Goal: Transaction & Acquisition: Purchase product/service

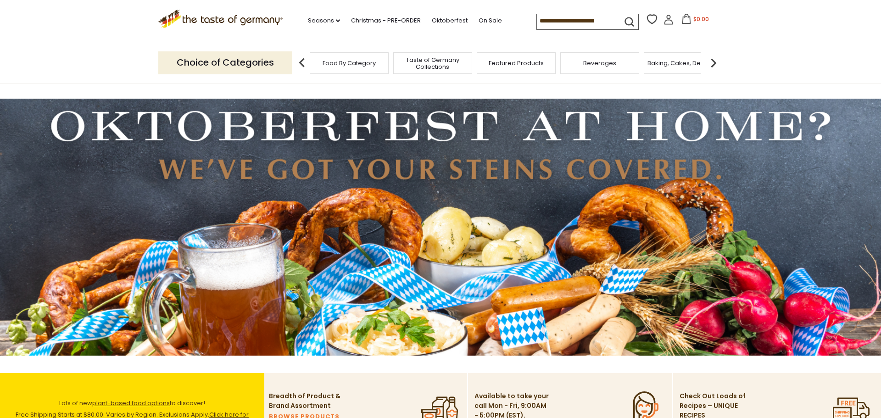
scroll to position [5, 0]
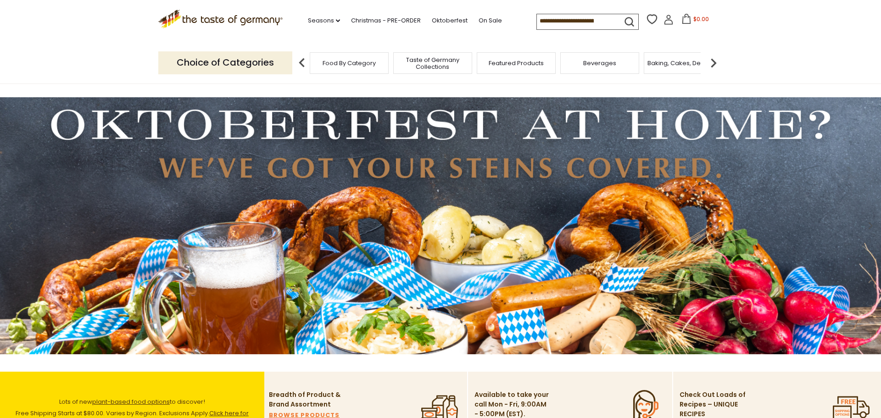
click at [537, 18] on input at bounding box center [576, 20] width 78 height 13
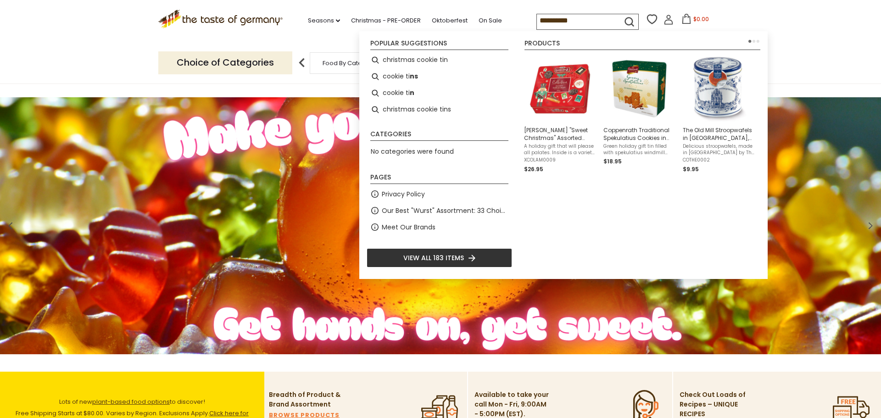
type input "**********"
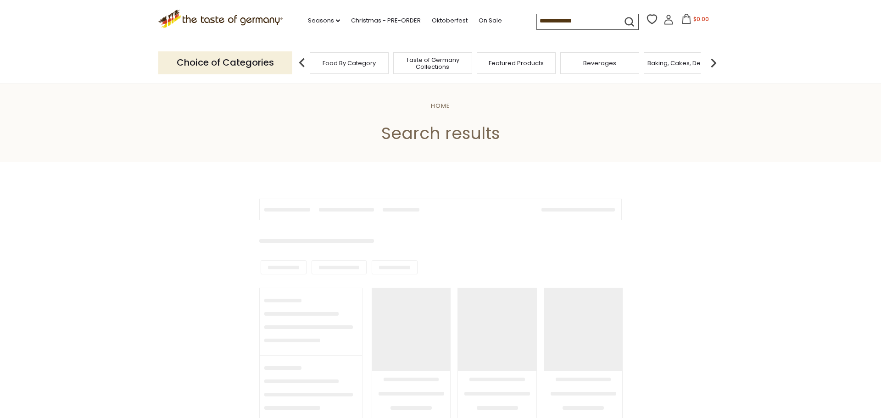
type input "**********"
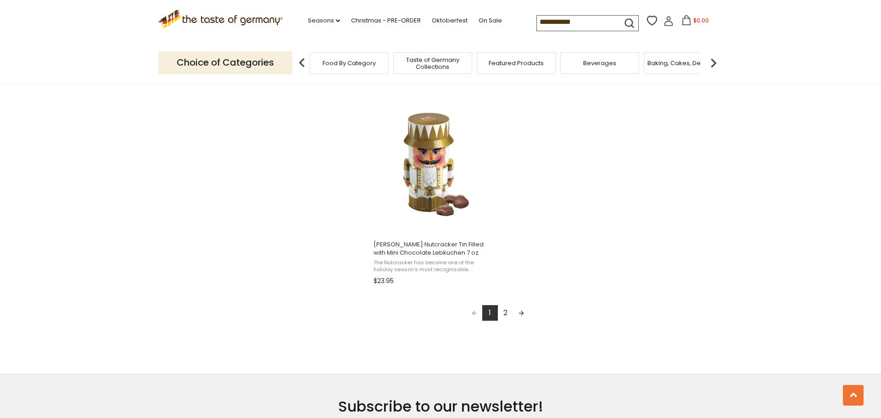
scroll to position [1567, 0]
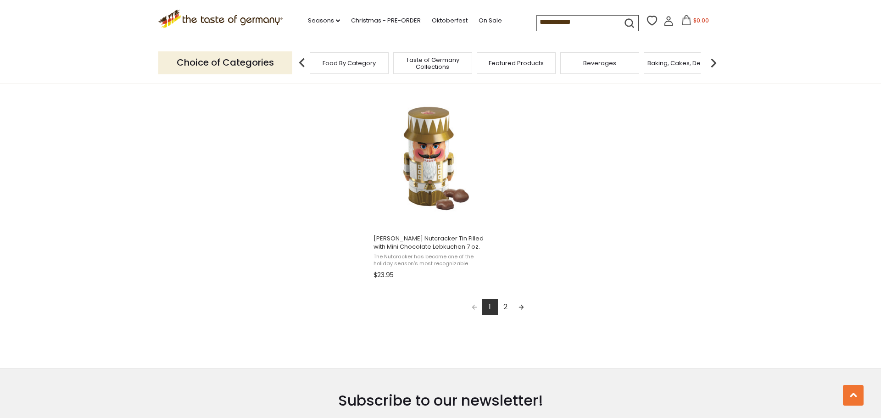
click at [507, 309] on link "2" at bounding box center [506, 307] width 16 height 16
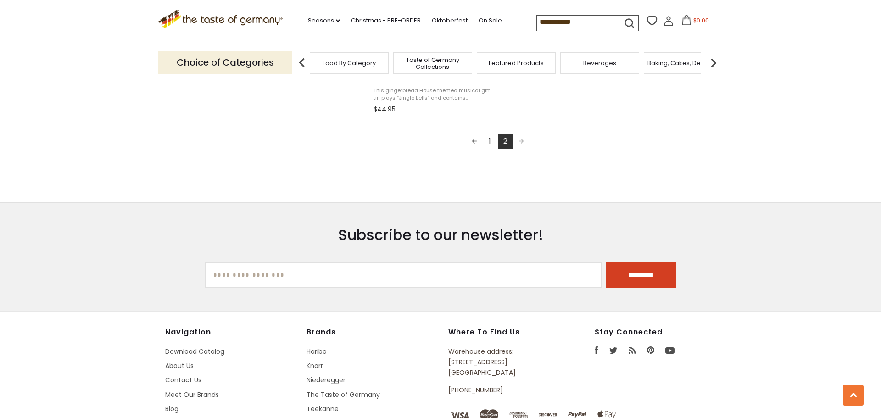
scroll to position [937, 0]
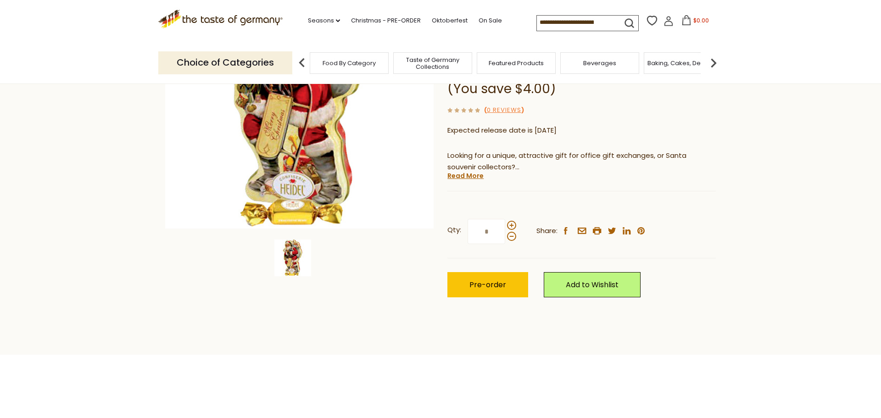
scroll to position [173, 0]
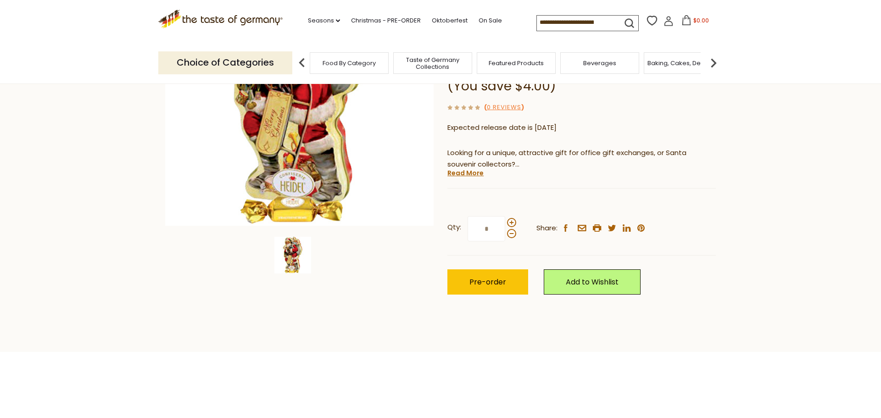
click at [465, 168] on link "Read More" at bounding box center [466, 172] width 36 height 9
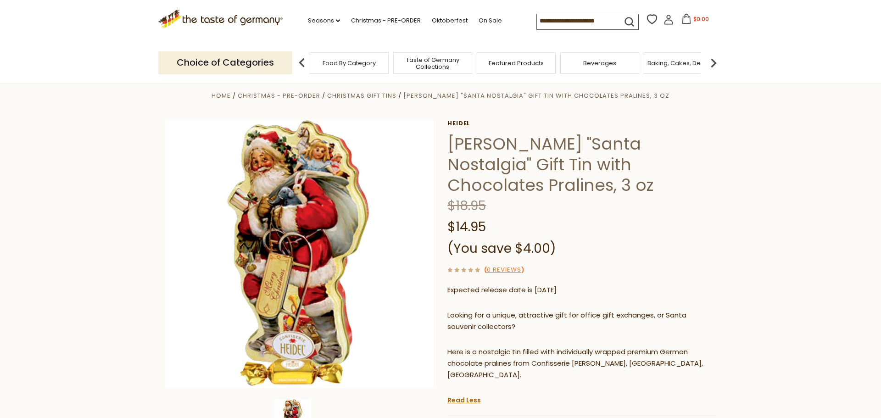
scroll to position [0, 0]
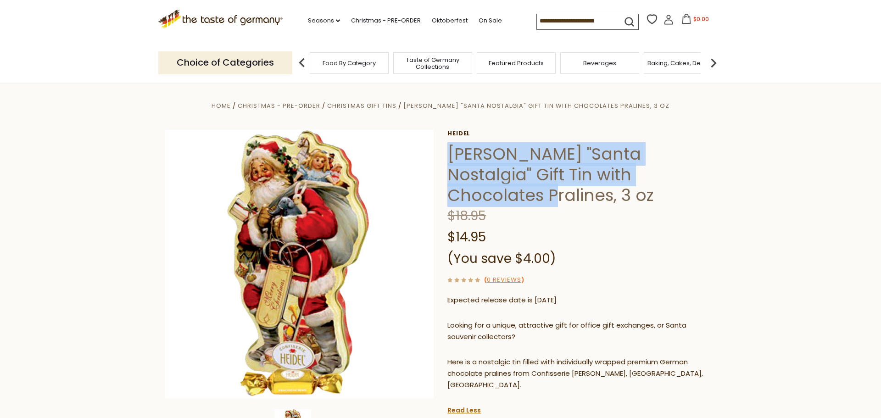
drag, startPoint x: 450, startPoint y: 151, endPoint x: 649, endPoint y: 179, distance: 201.5
click at [649, 179] on h1 "Heidel "Santa Nostalgia" Gift Tin with Chocolates Pralines, 3 oz" at bounding box center [582, 175] width 269 height 62
copy h1 "Heidel "Santa Nostalgia" Gift Tin with Chocolates Pralines"
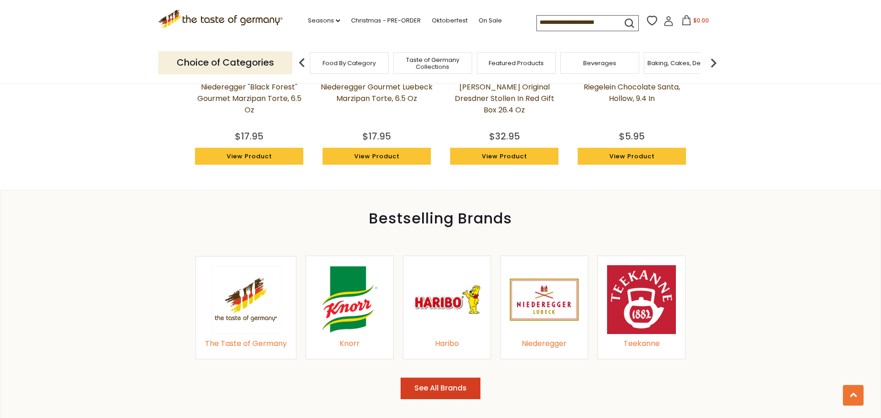
scroll to position [932, 0]
